Goal: Find specific page/section

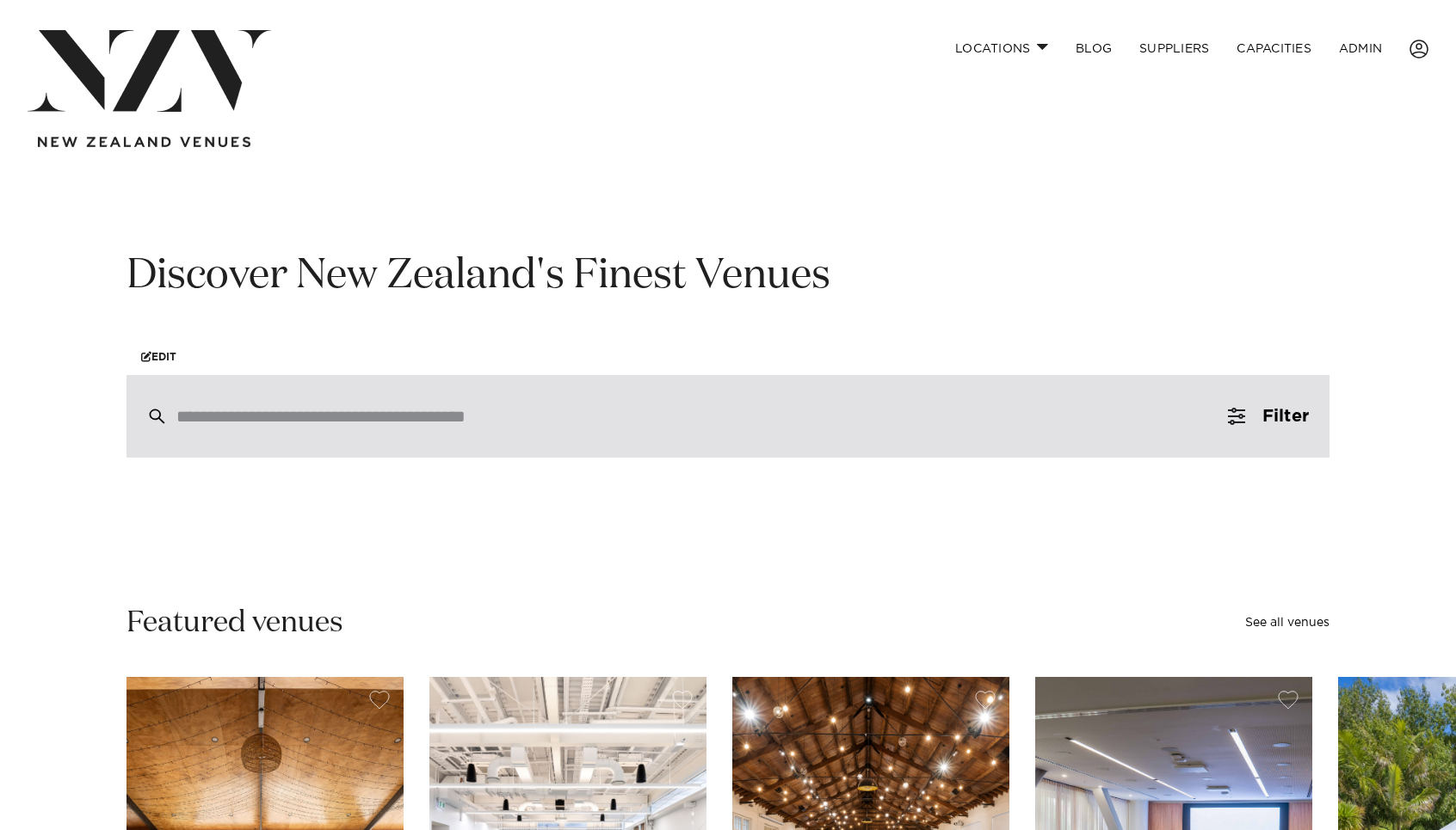
click at [229, 407] on div at bounding box center [728, 416] width 1203 height 83
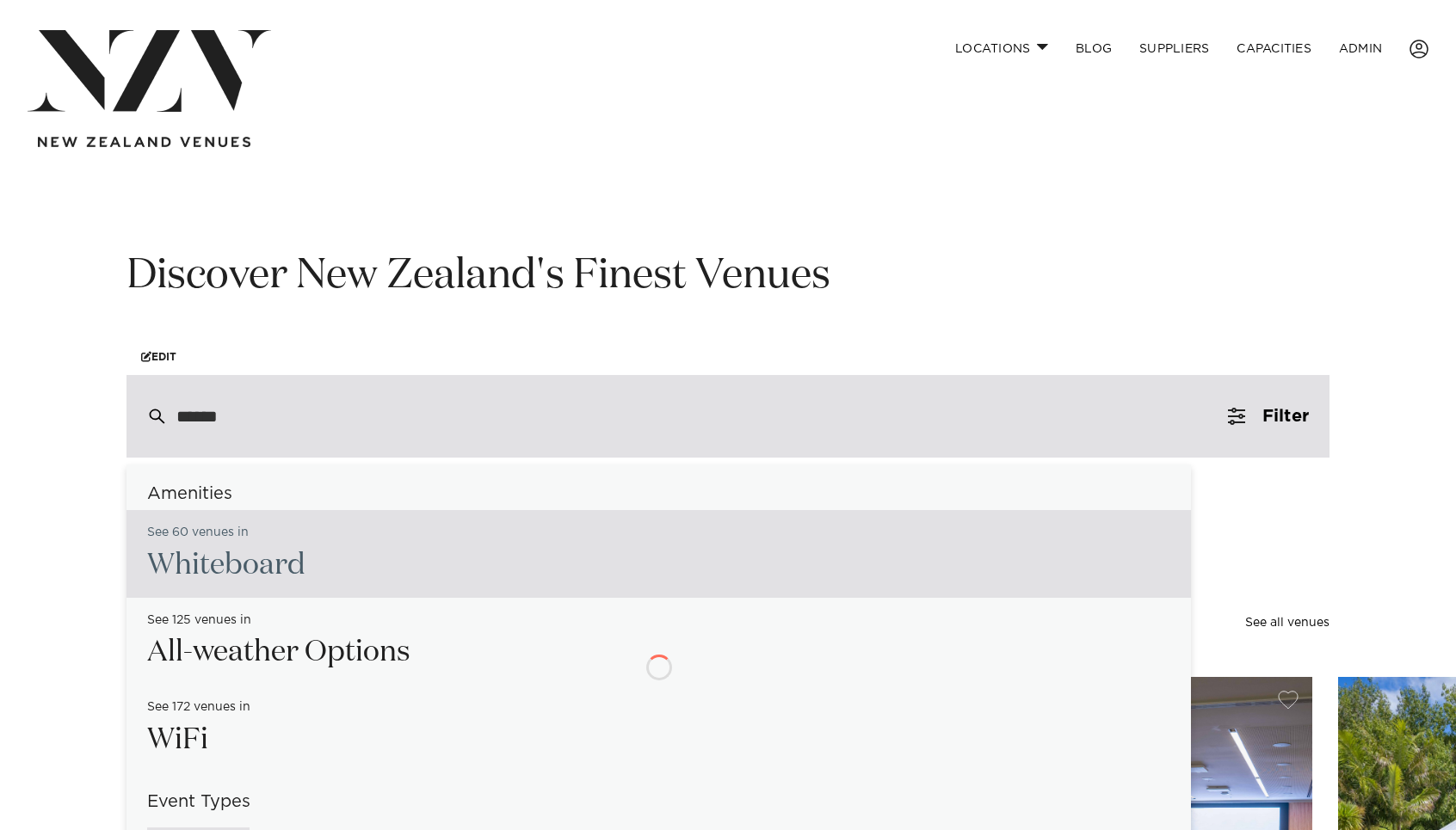
type input "*******"
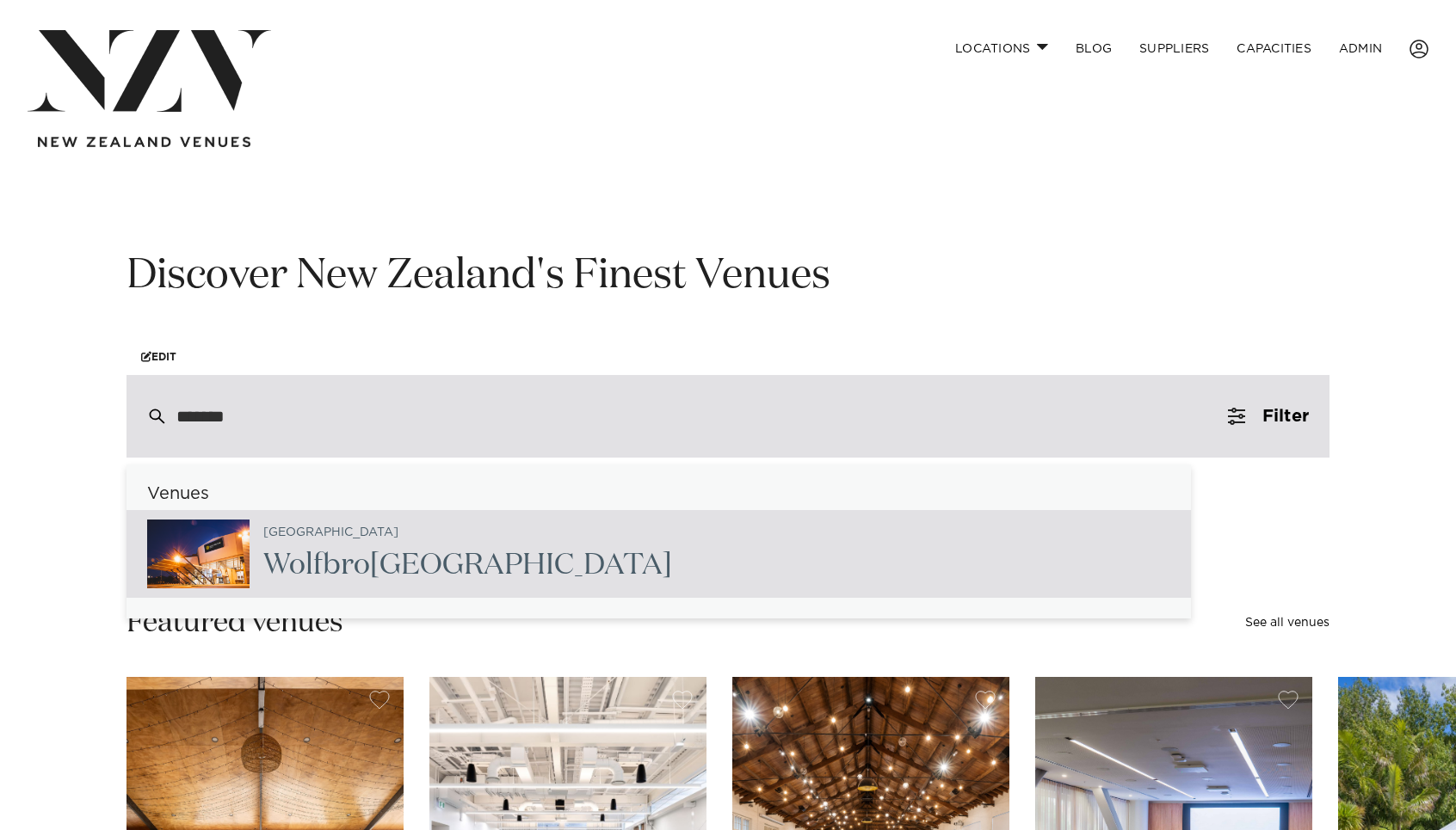
click at [315, 569] on span "Wolfbro" at bounding box center [316, 566] width 107 height 29
type input "**********"
